Goal: Communication & Community: Share content

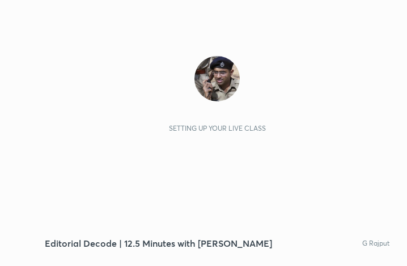
scroll to position [194, 362]
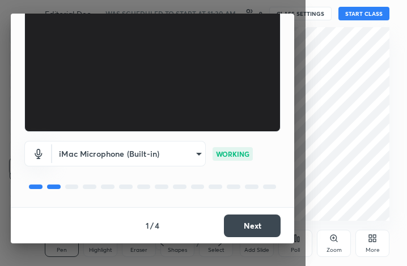
click at [250, 223] on button "Next" at bounding box center [252, 226] width 57 height 23
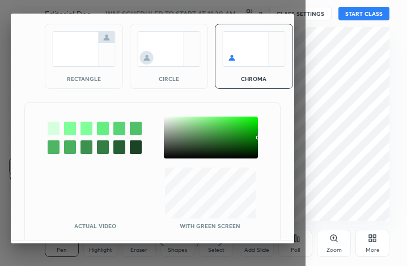
drag, startPoint x: 100, startPoint y: 52, endPoint x: 103, endPoint y: 80, distance: 27.9
click at [100, 52] on img at bounding box center [83, 49] width 63 height 36
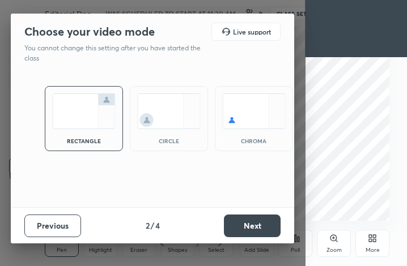
click at [262, 225] on button "Next" at bounding box center [252, 226] width 57 height 23
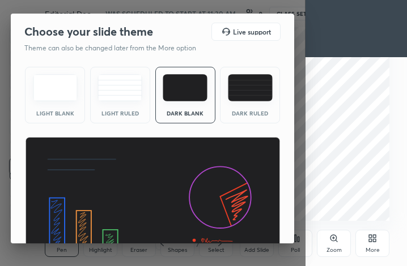
scroll to position [74, 0]
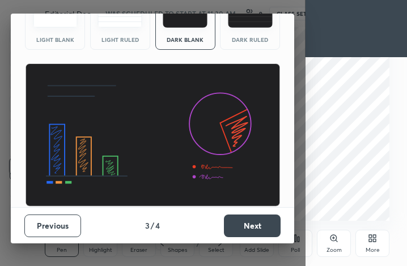
click at [253, 228] on button "Next" at bounding box center [252, 226] width 57 height 23
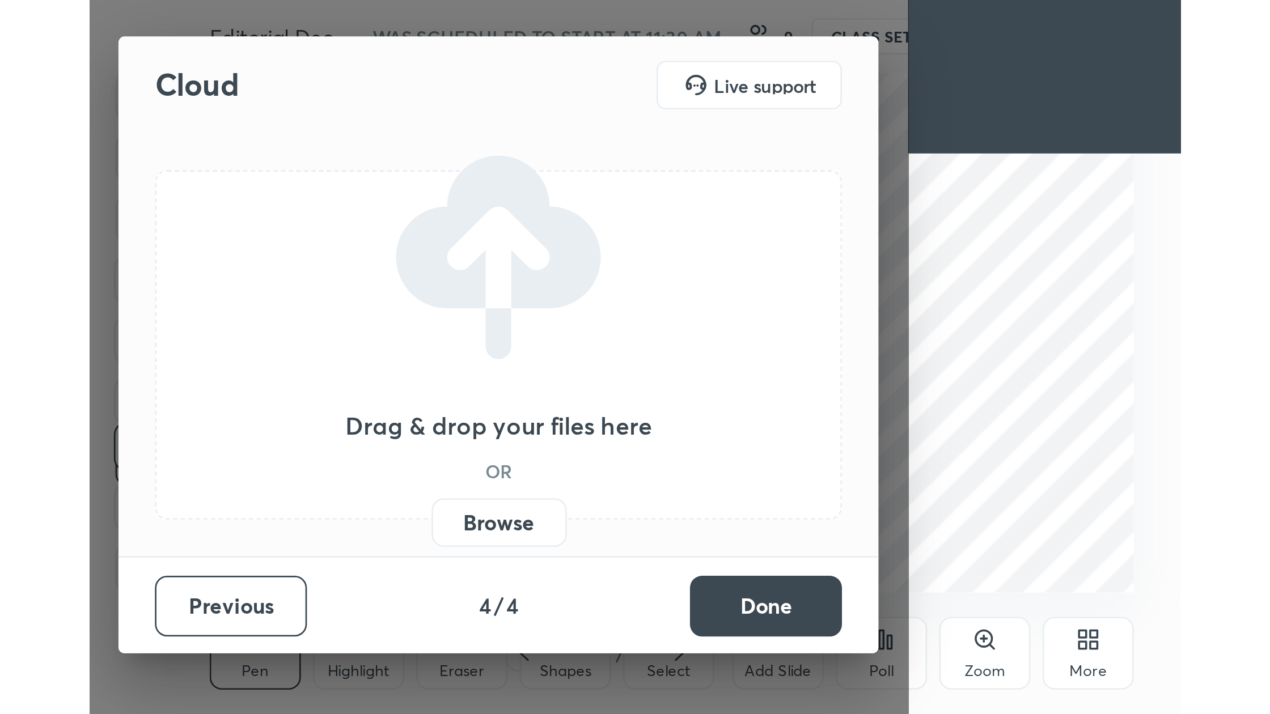
scroll to position [0, 0]
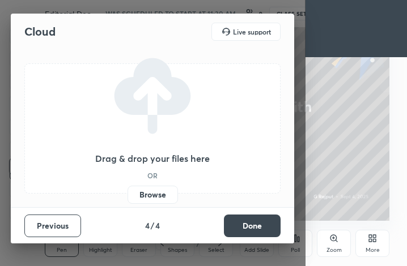
click at [155, 194] on label "Browse" at bounding box center [153, 195] width 50 height 18
click at [128, 194] on input "Browse" at bounding box center [128, 195] width 0 height 18
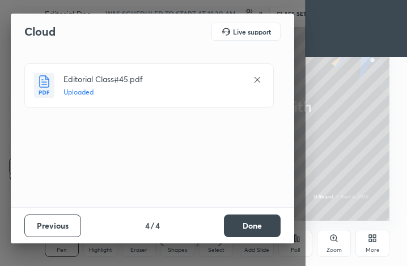
click at [264, 226] on button "Done" at bounding box center [252, 226] width 57 height 23
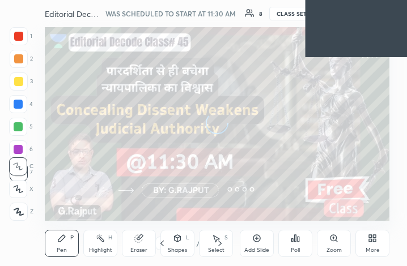
click at [373, 243] on icon at bounding box center [372, 238] width 9 height 9
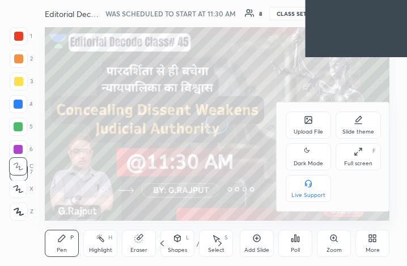
click at [355, 156] on icon at bounding box center [358, 151] width 9 height 9
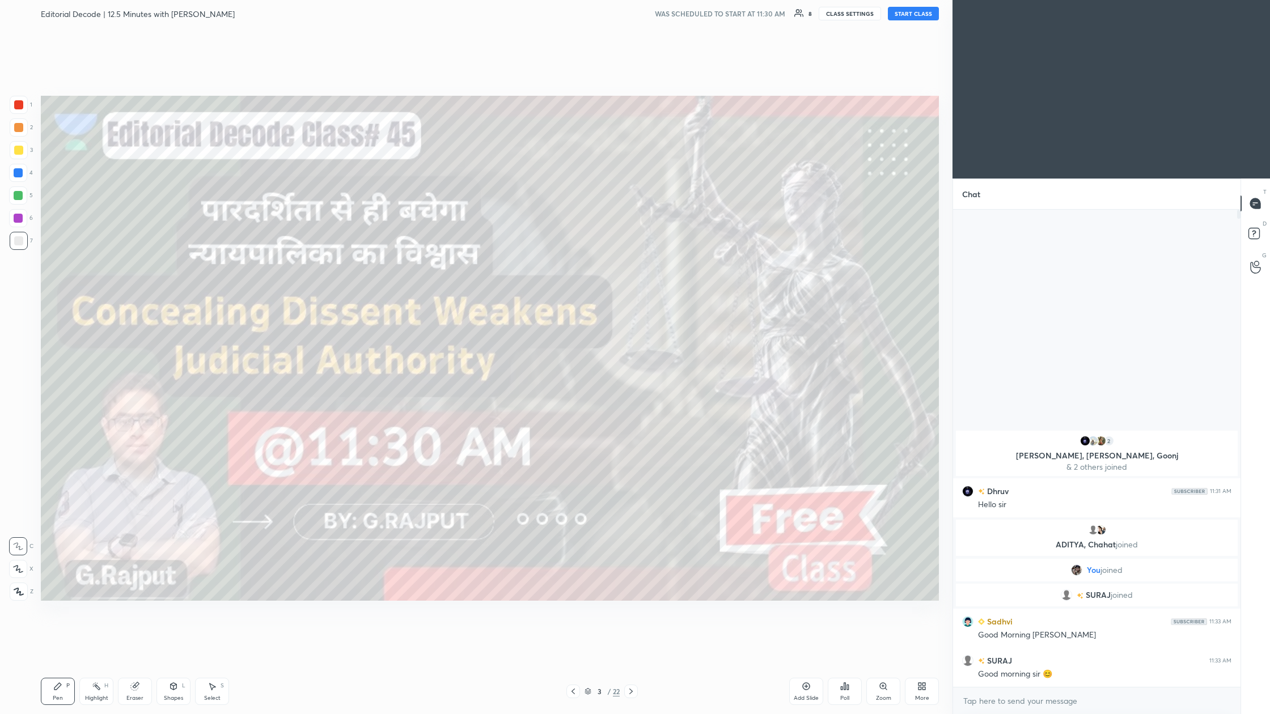
click at [406, 12] on button "START CLASS" at bounding box center [913, 14] width 51 height 14
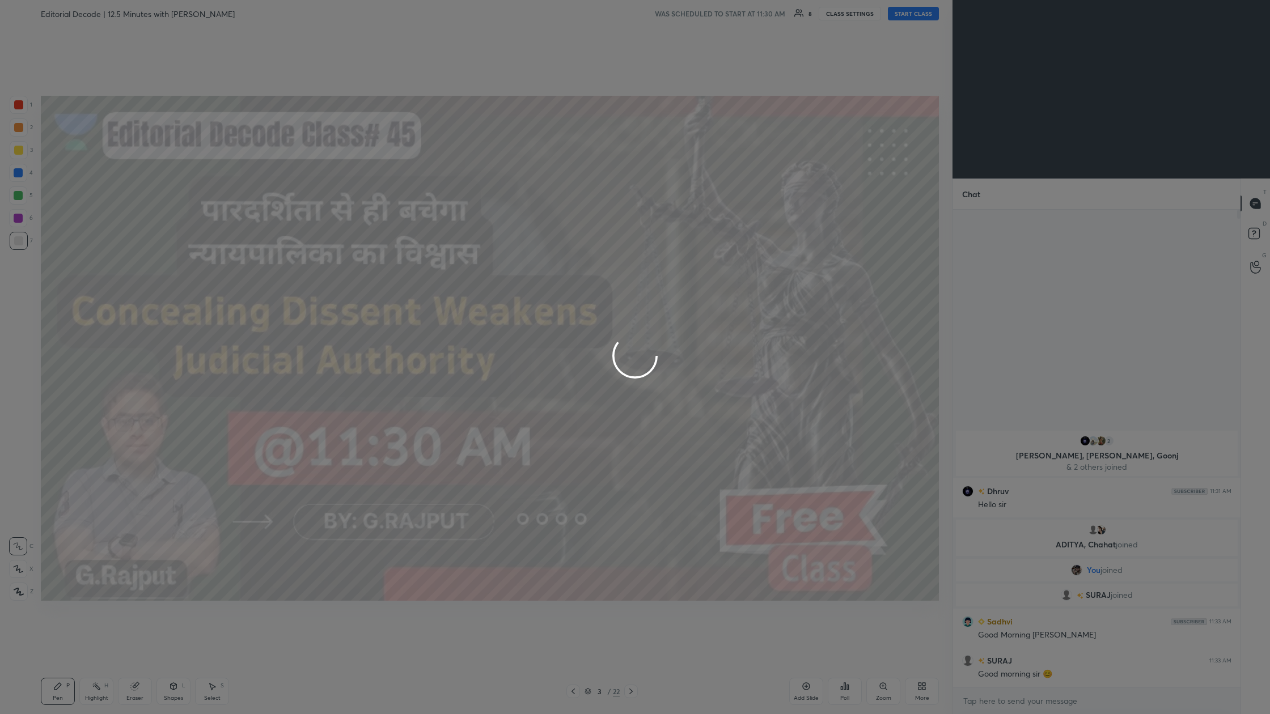
type textarea "x"
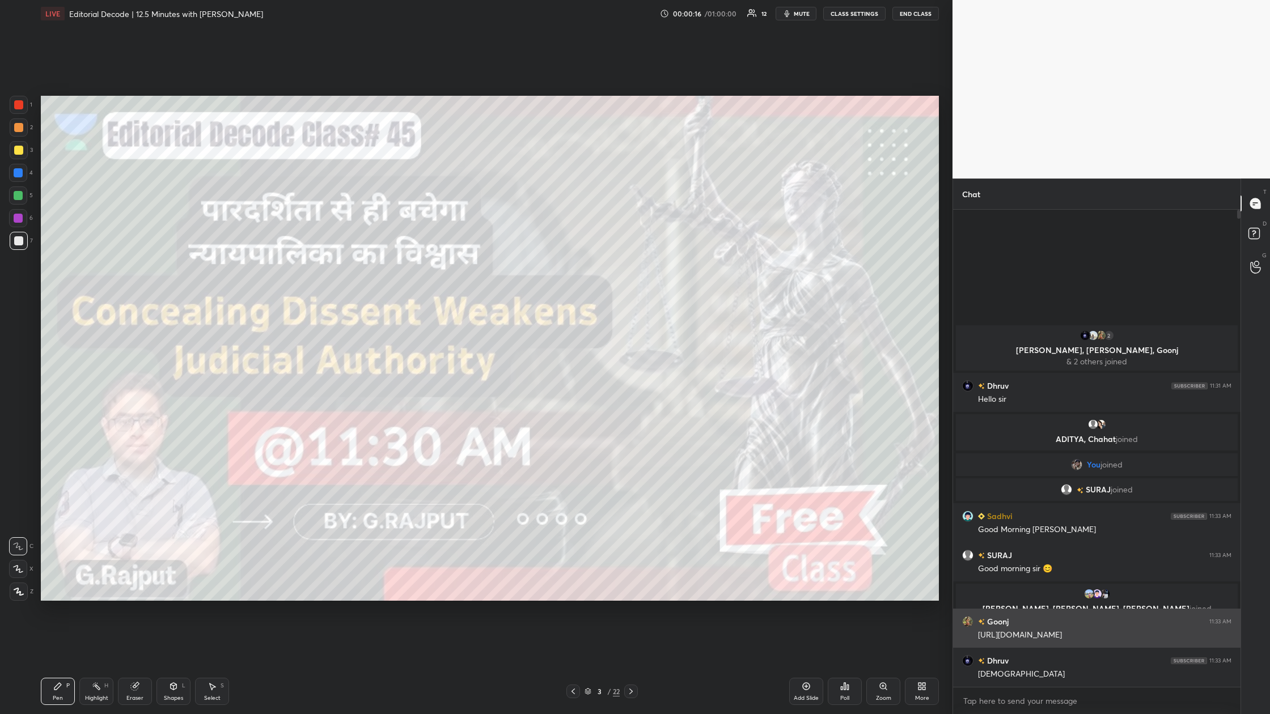
drag, startPoint x: 1069, startPoint y: 633, endPoint x: 980, endPoint y: 637, distance: 89.1
click at [406, 266] on div "[URL][DOMAIN_NAME]" at bounding box center [1104, 635] width 253 height 11
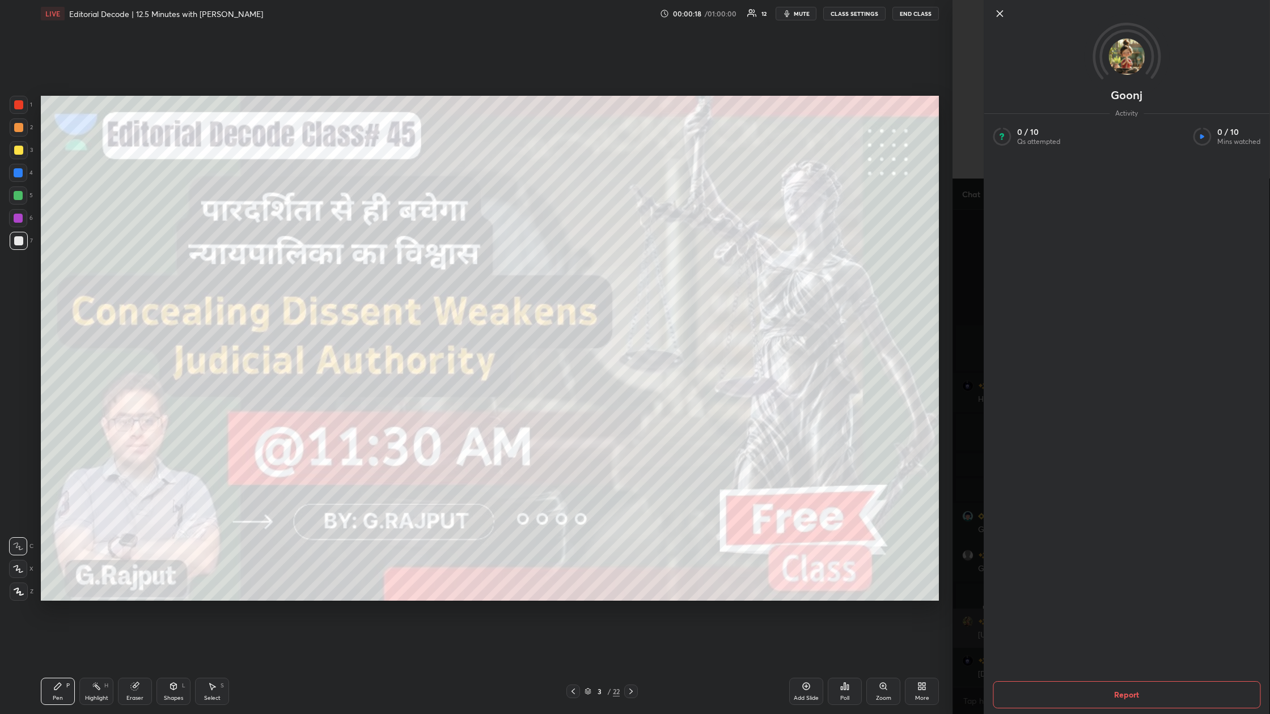
copy div "[URL][DOMAIN_NAME]"
click at [406, 266] on div "Goonj Activity 0 / 10 Qs attempted 0 / 10 Mins watched Report" at bounding box center [1110, 357] width 317 height 714
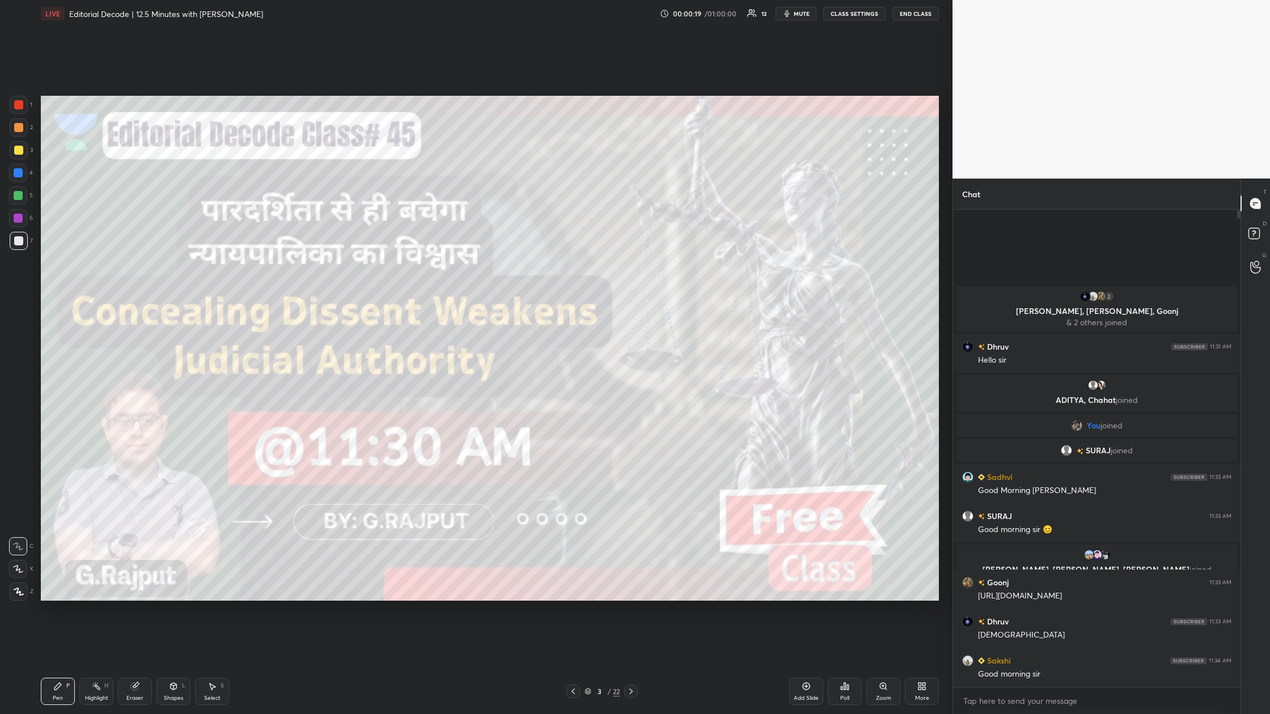
click at [406, 266] on body "1 2 3 4 5 6 7 C X Z C X Z E E Erase all H H LIVE Editorial Decode | 12.5 Minute…" at bounding box center [635, 357] width 1270 height 714
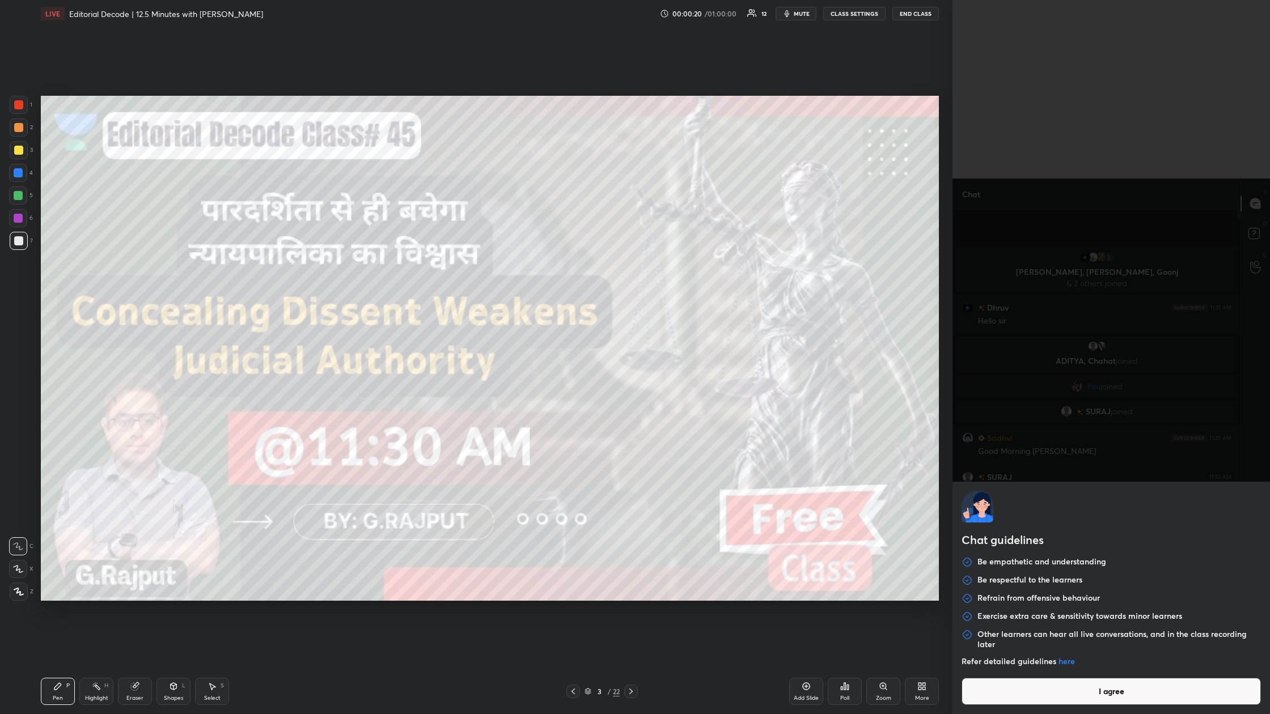
click at [406, 266] on button "I agree" at bounding box center [1111, 691] width 299 height 27
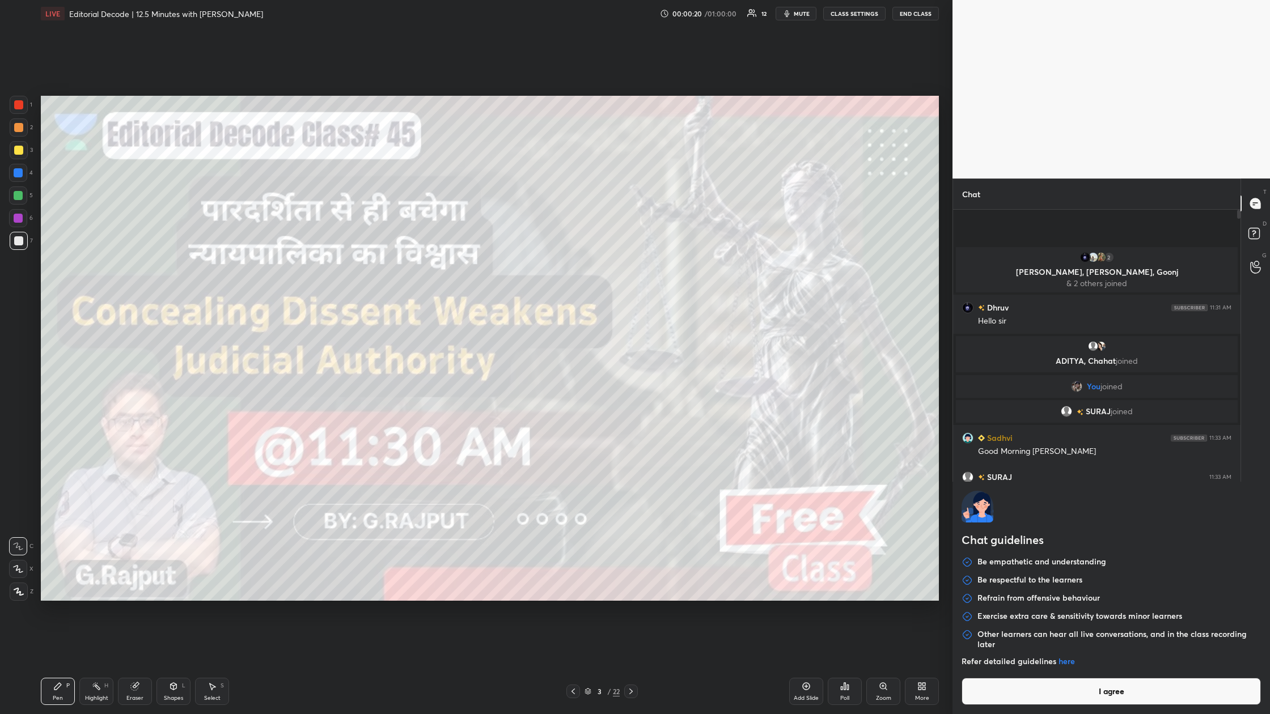
type textarea "x"
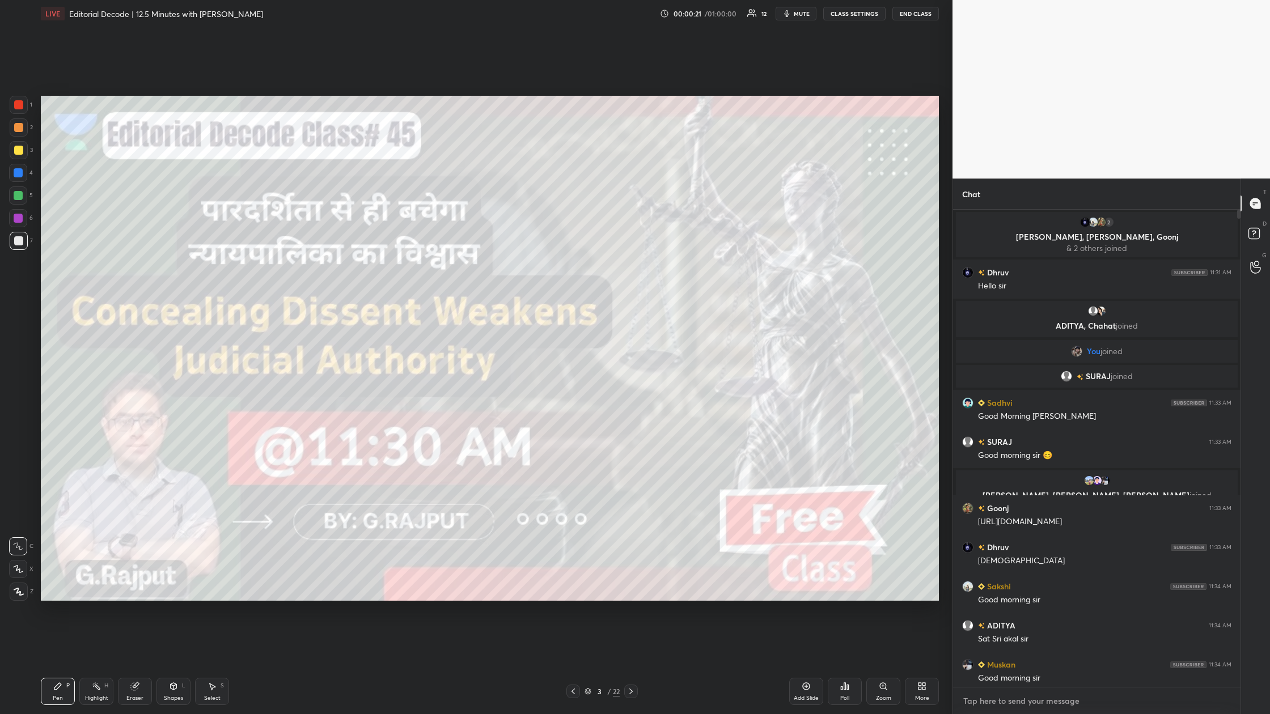
paste textarea "[URL][DOMAIN_NAME]"
type textarea "[URL][DOMAIN_NAME]"
type textarea "x"
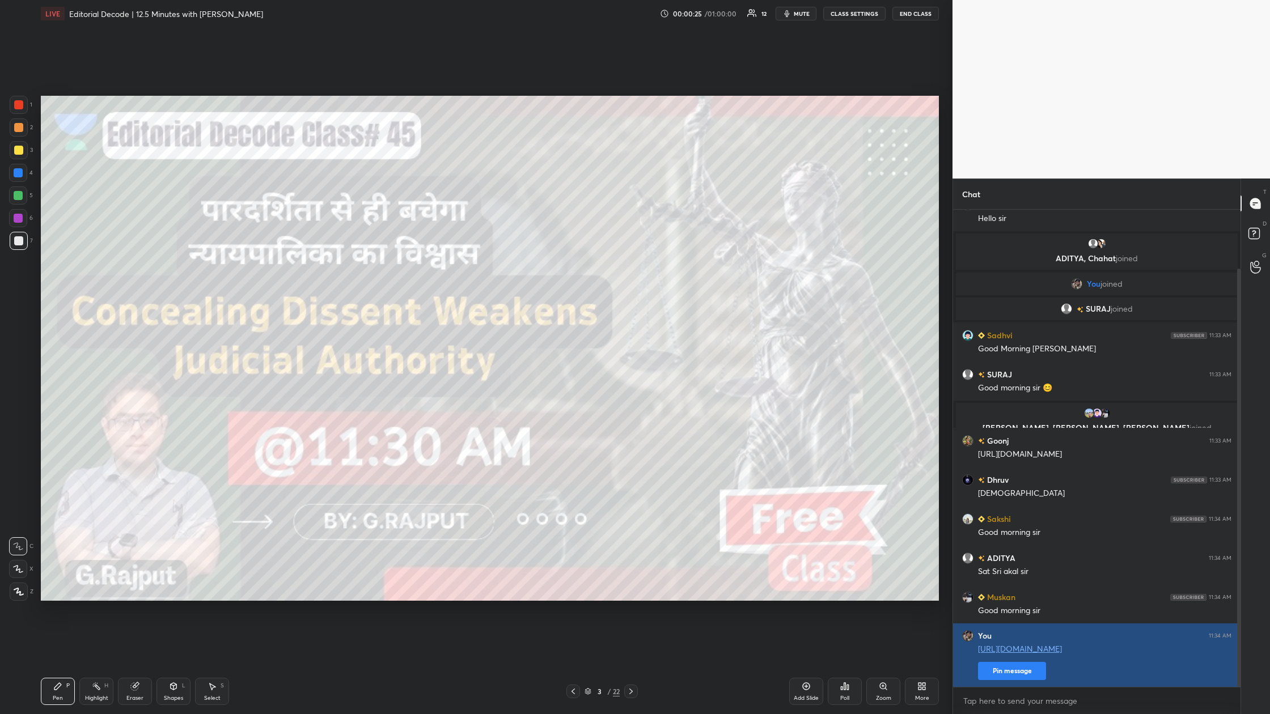
type textarea "x"
click at [406, 266] on button "Pin message" at bounding box center [1012, 671] width 68 height 18
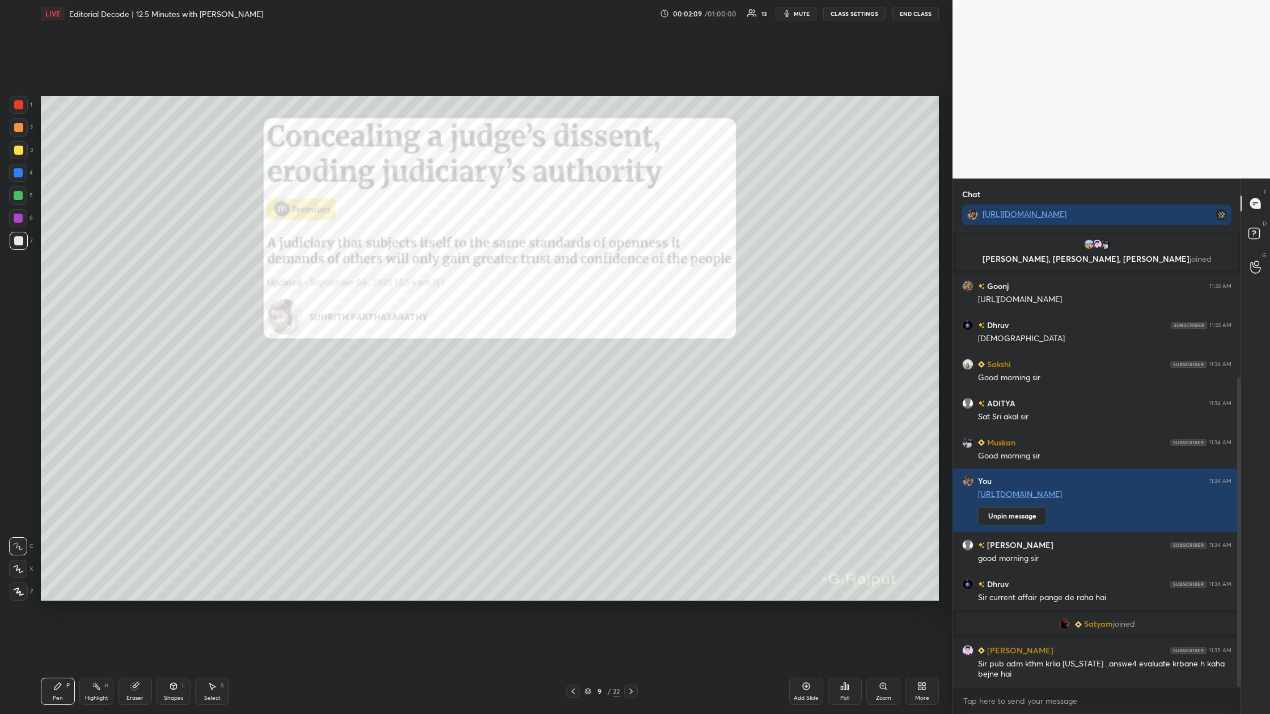
scroll to position [225, 0]
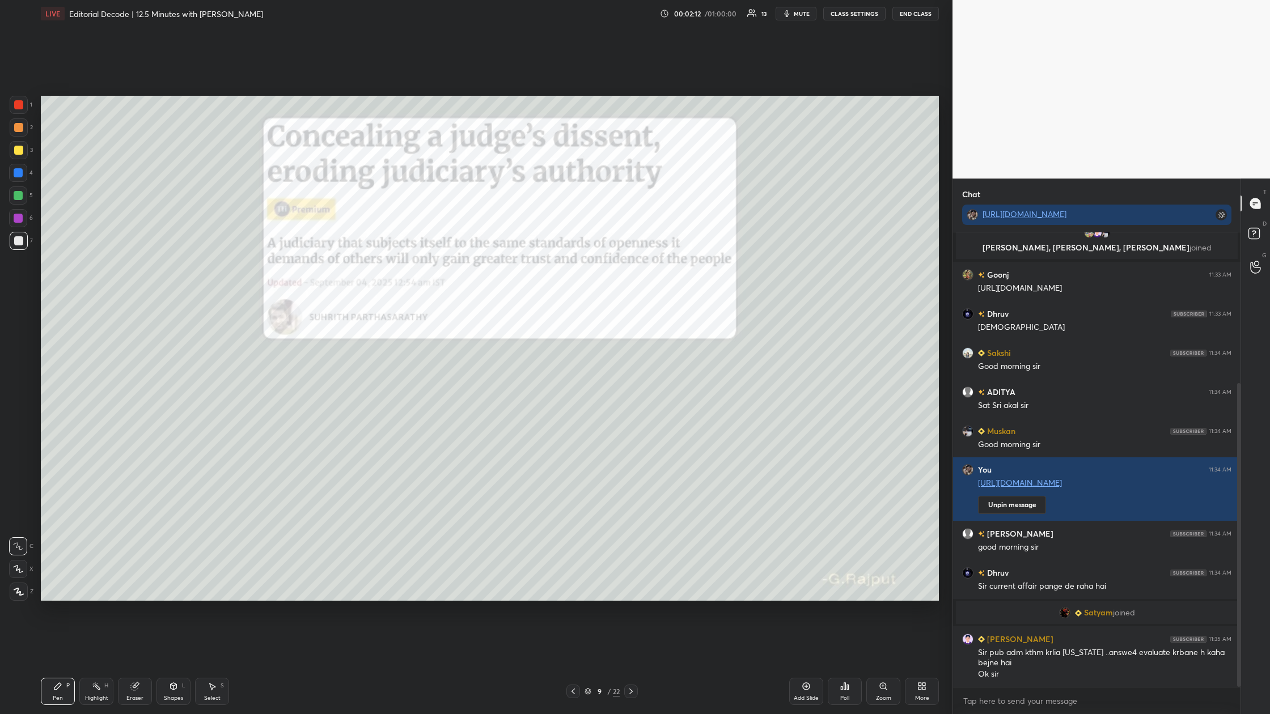
click at [22, 108] on div at bounding box center [18, 104] width 9 height 9
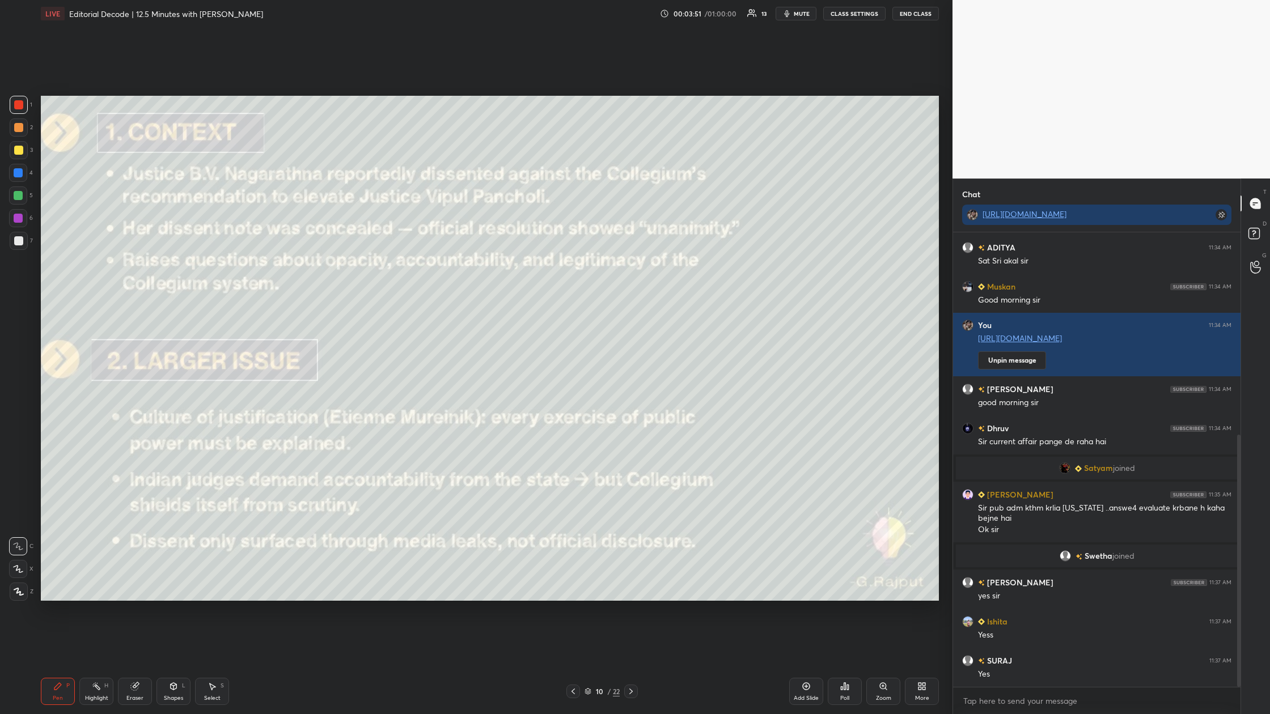
scroll to position [405, 0]
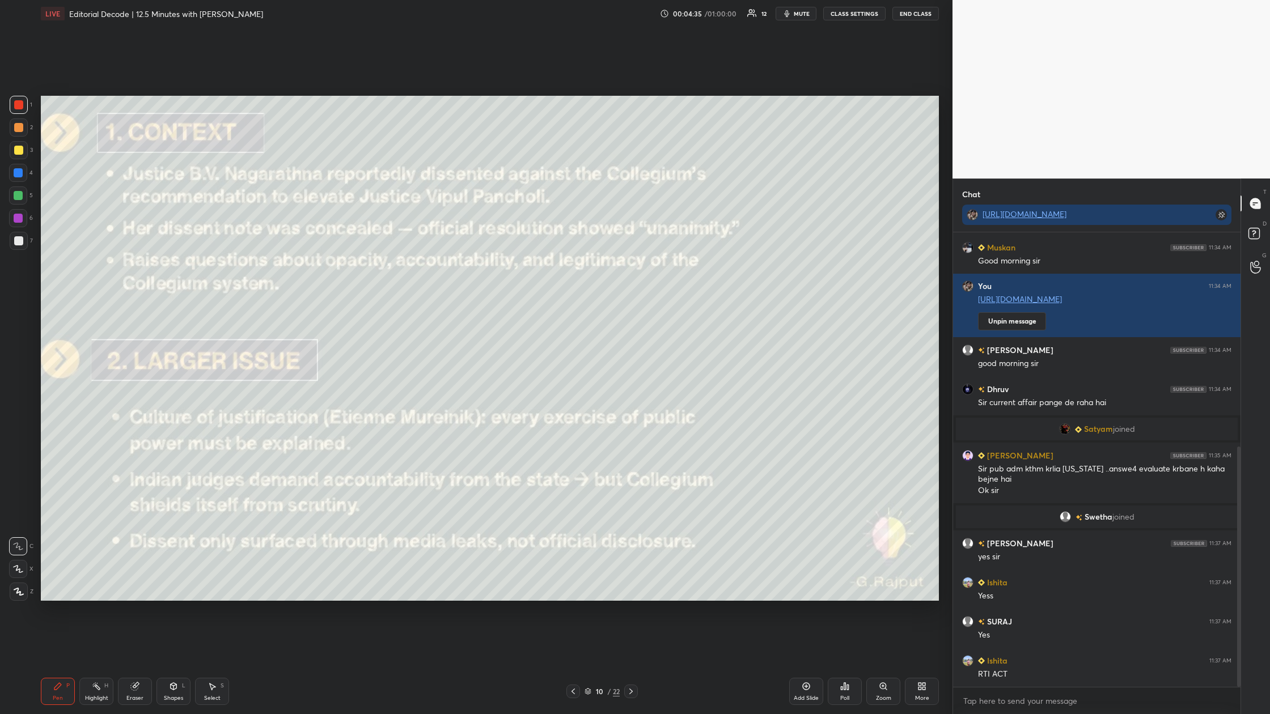
drag, startPoint x: 138, startPoint y: 689, endPoint x: 120, endPoint y: 663, distance: 31.8
click at [138, 266] on icon at bounding box center [134, 686] width 9 height 9
drag, startPoint x: 23, startPoint y: 585, endPoint x: 35, endPoint y: 584, distance: 12.0
click at [23, 266] on div "Erase all" at bounding box center [18, 592] width 18 height 18
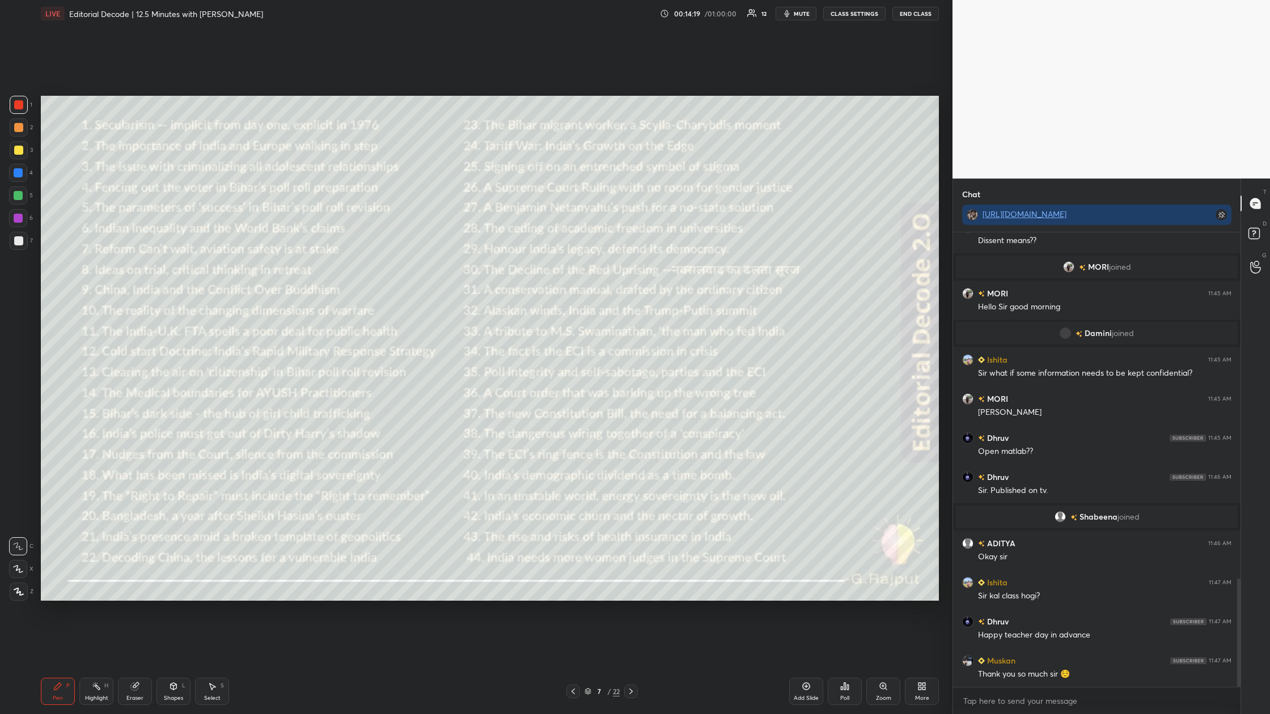
scroll to position [1454, 0]
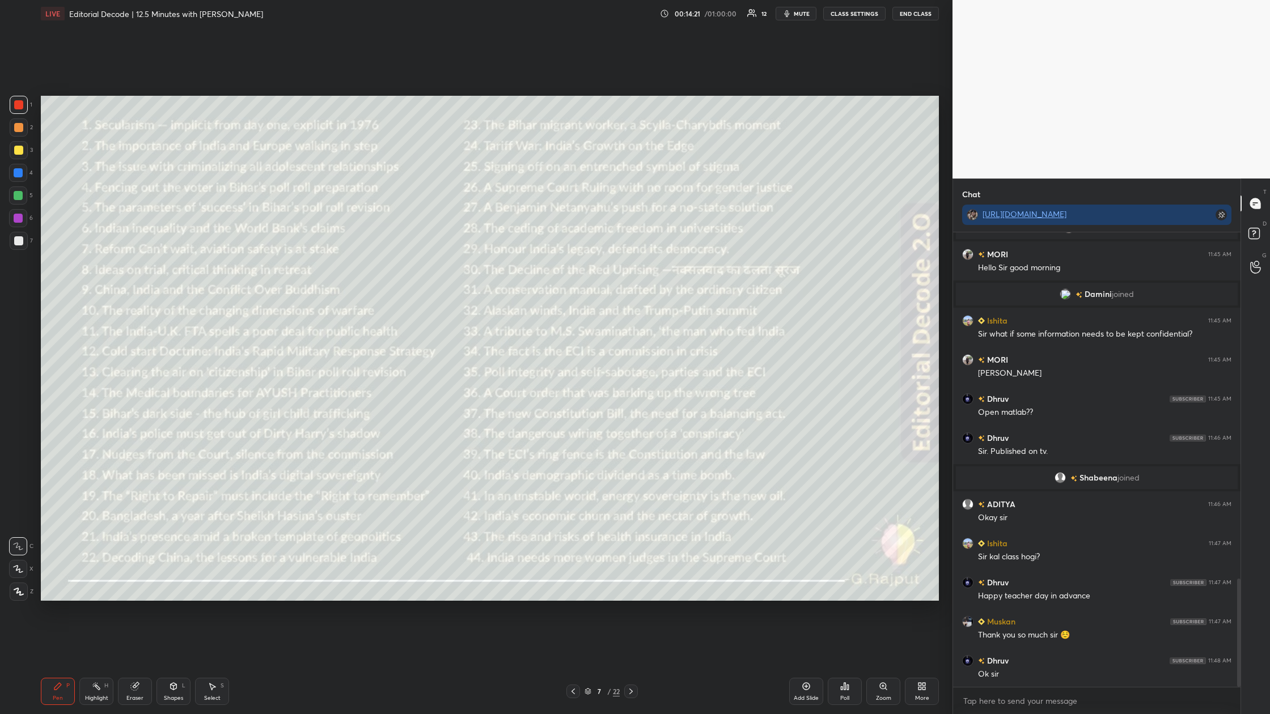
click at [406, 16] on button "End Class" at bounding box center [915, 14] width 46 height 14
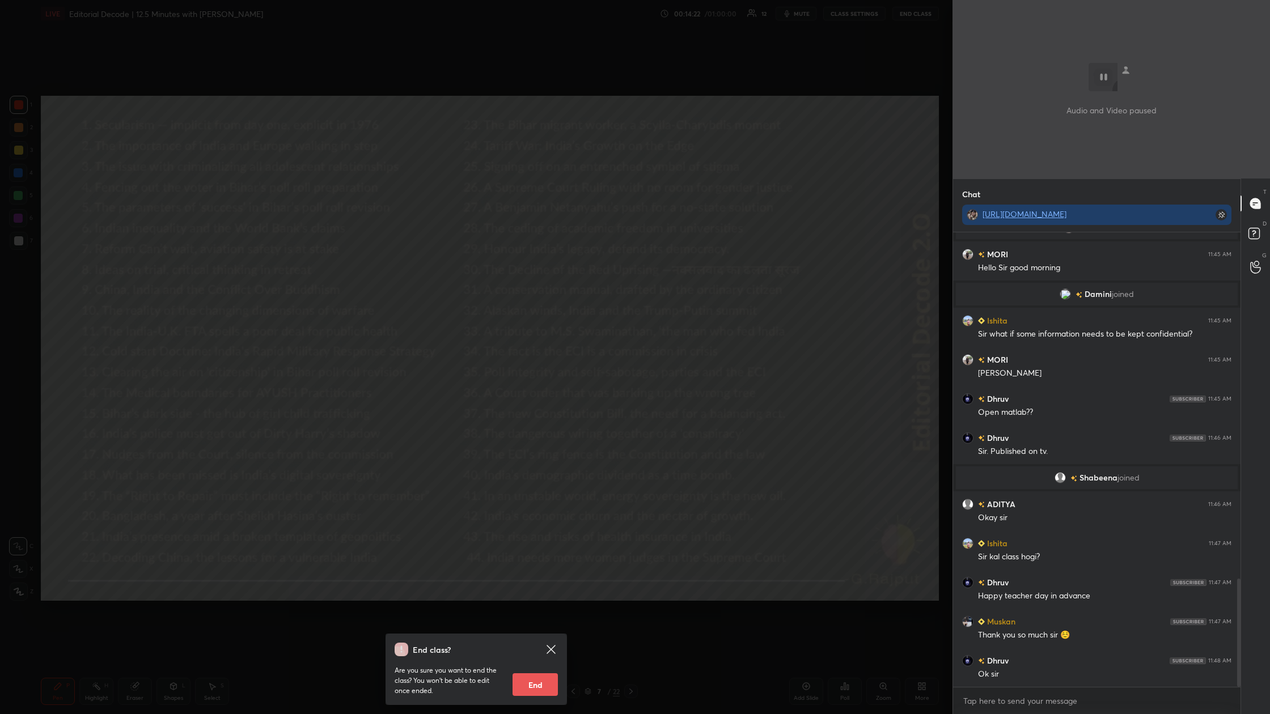
click at [406, 266] on button "End" at bounding box center [535, 685] width 45 height 23
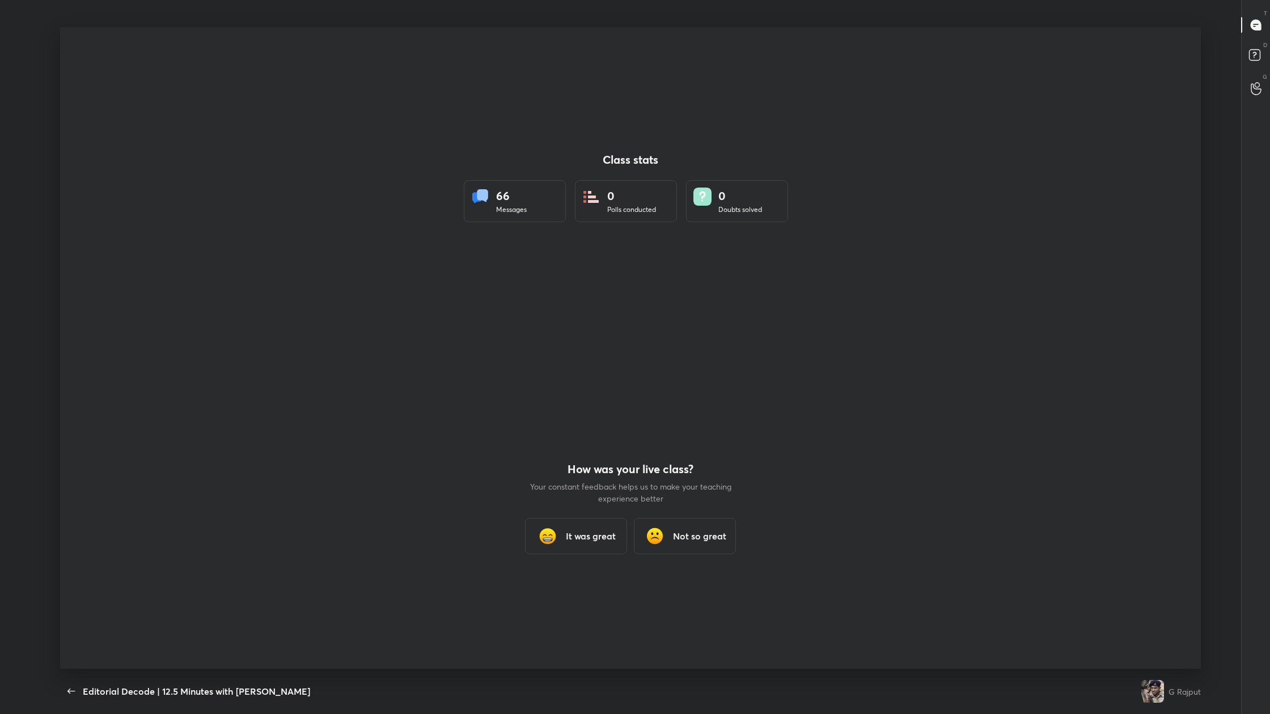
scroll to position [56052, 55444]
click at [406, 266] on div "It was great" at bounding box center [576, 536] width 102 height 36
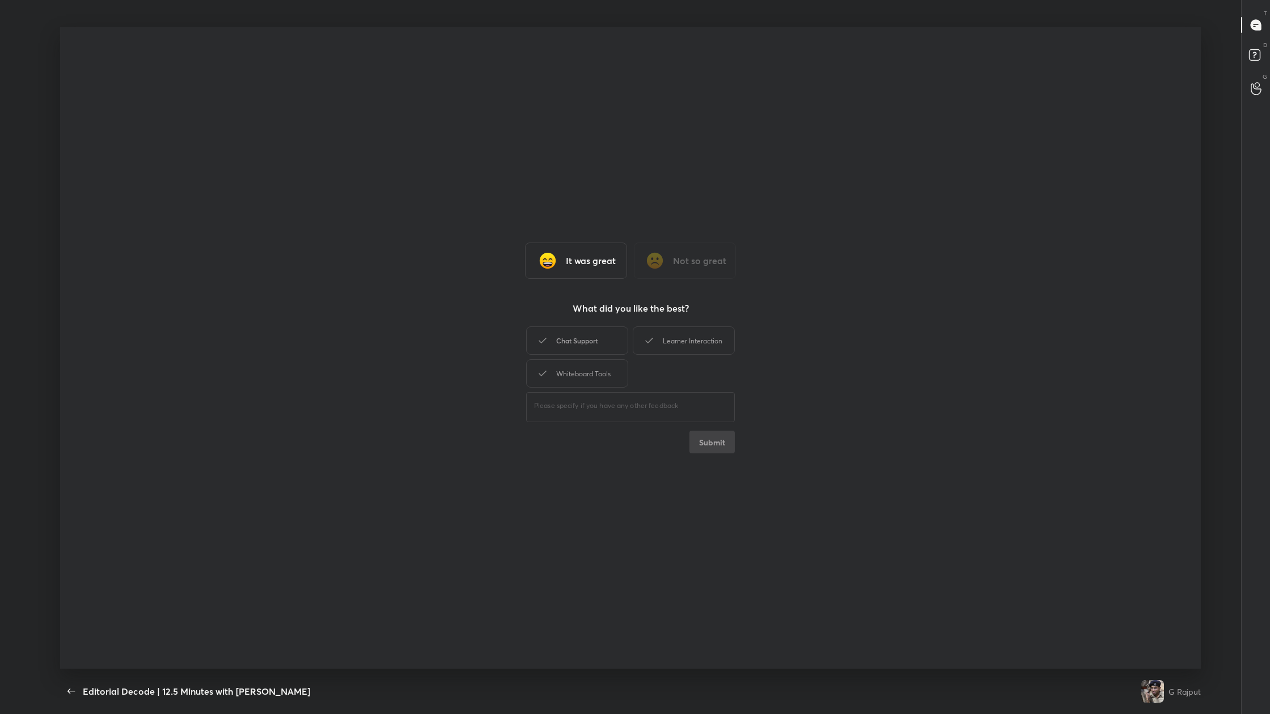
click at [406, 266] on div "Chat Support" at bounding box center [577, 341] width 102 height 28
click at [406, 266] on div "Learner Interaction" at bounding box center [684, 341] width 102 height 28
drag, startPoint x: 611, startPoint y: 380, endPoint x: 670, endPoint y: 392, distance: 60.0
click at [406, 266] on div "Whiteboard Tools" at bounding box center [577, 373] width 102 height 28
click at [406, 266] on button "Submit" at bounding box center [711, 442] width 45 height 23
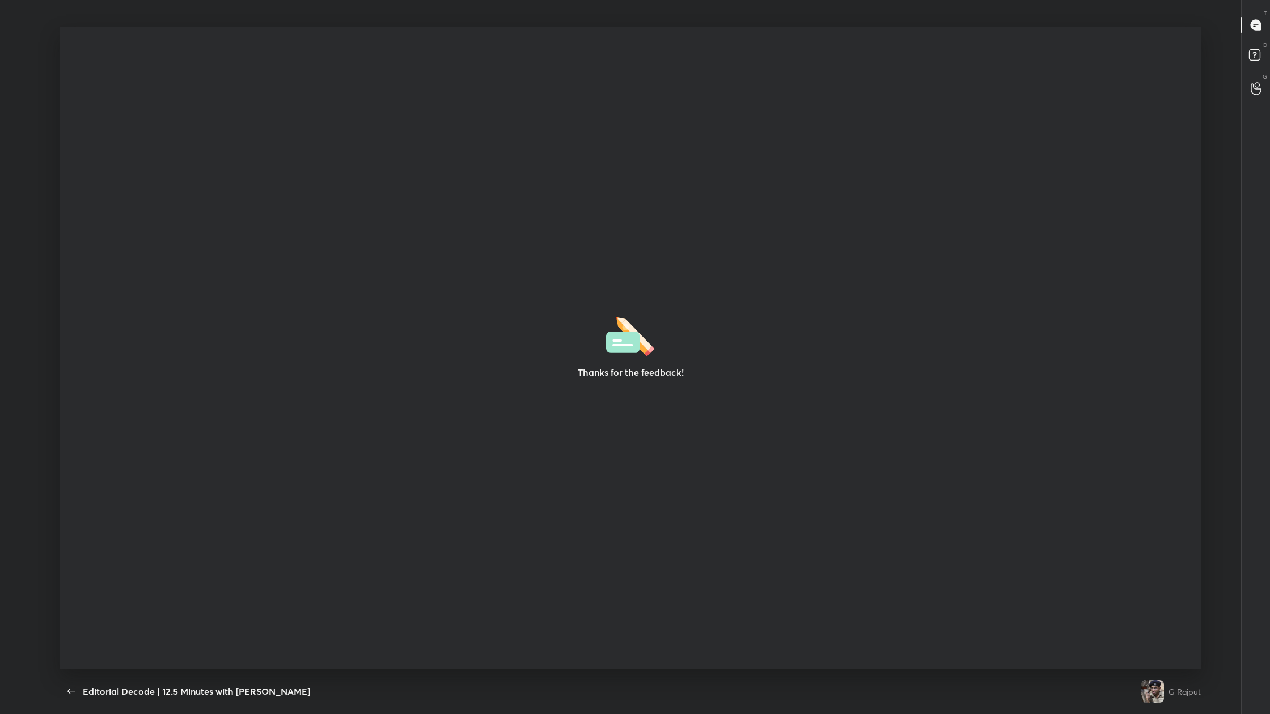
type textarea "x"
